Goal: Task Accomplishment & Management: Use online tool/utility

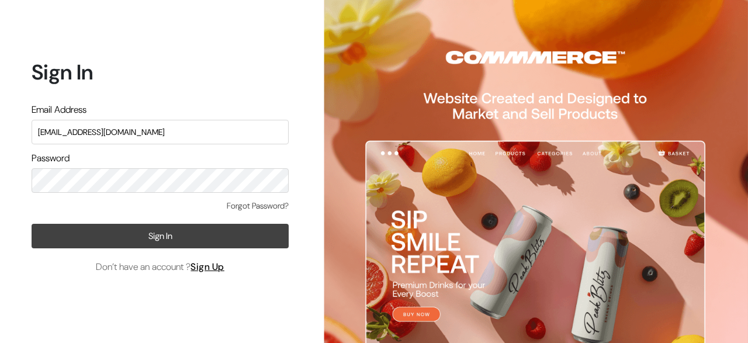
type input "srineevee47@gmail.com"
click at [130, 240] on button "Sign In" at bounding box center [160, 236] width 257 height 25
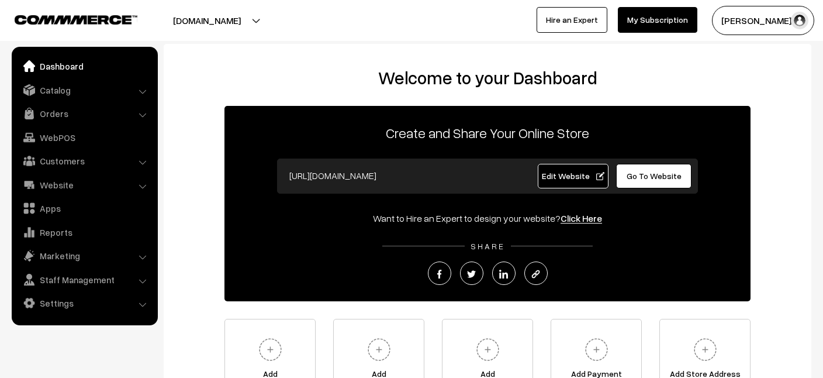
click at [141, 89] on li "Catalog Categories" at bounding box center [85, 89] width 140 height 21
click at [143, 93] on li "Catalog Categories" at bounding box center [85, 89] width 140 height 21
click at [49, 92] on link "Catalog" at bounding box center [84, 89] width 139 height 21
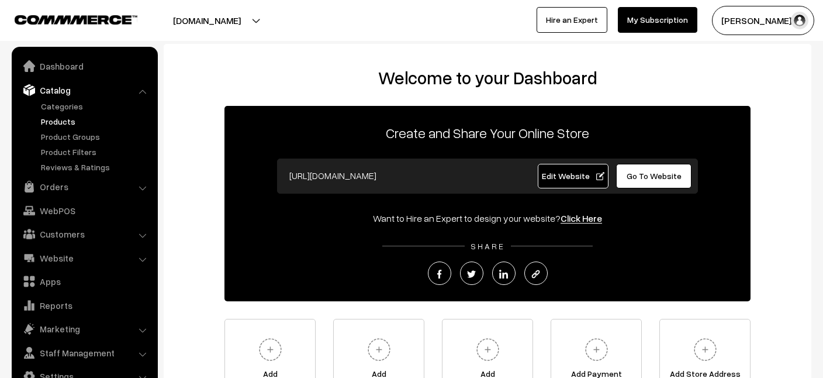
click at [63, 123] on link "Products" at bounding box center [96, 121] width 116 height 12
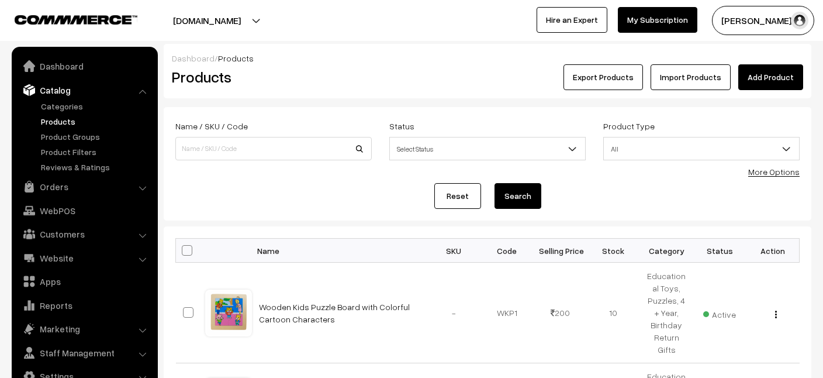
click at [605, 78] on button "Export Products" at bounding box center [602, 77] width 79 height 26
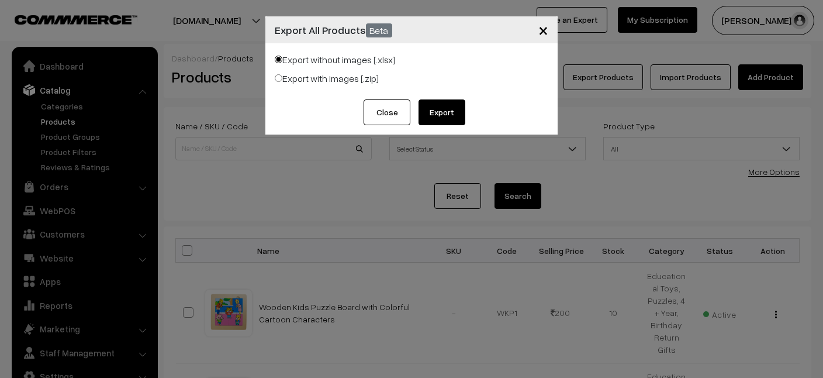
click at [279, 79] on input "Export with images [.zip]" at bounding box center [279, 78] width 8 height 8
radio input "true"
click at [444, 118] on button "Export" at bounding box center [441, 112] width 47 height 26
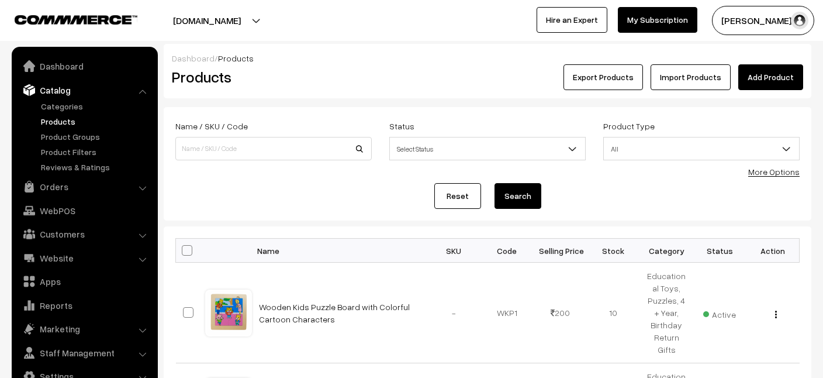
click at [62, 116] on link "Products" at bounding box center [96, 121] width 116 height 12
